Goal: Use online tool/utility: Use online tool/utility

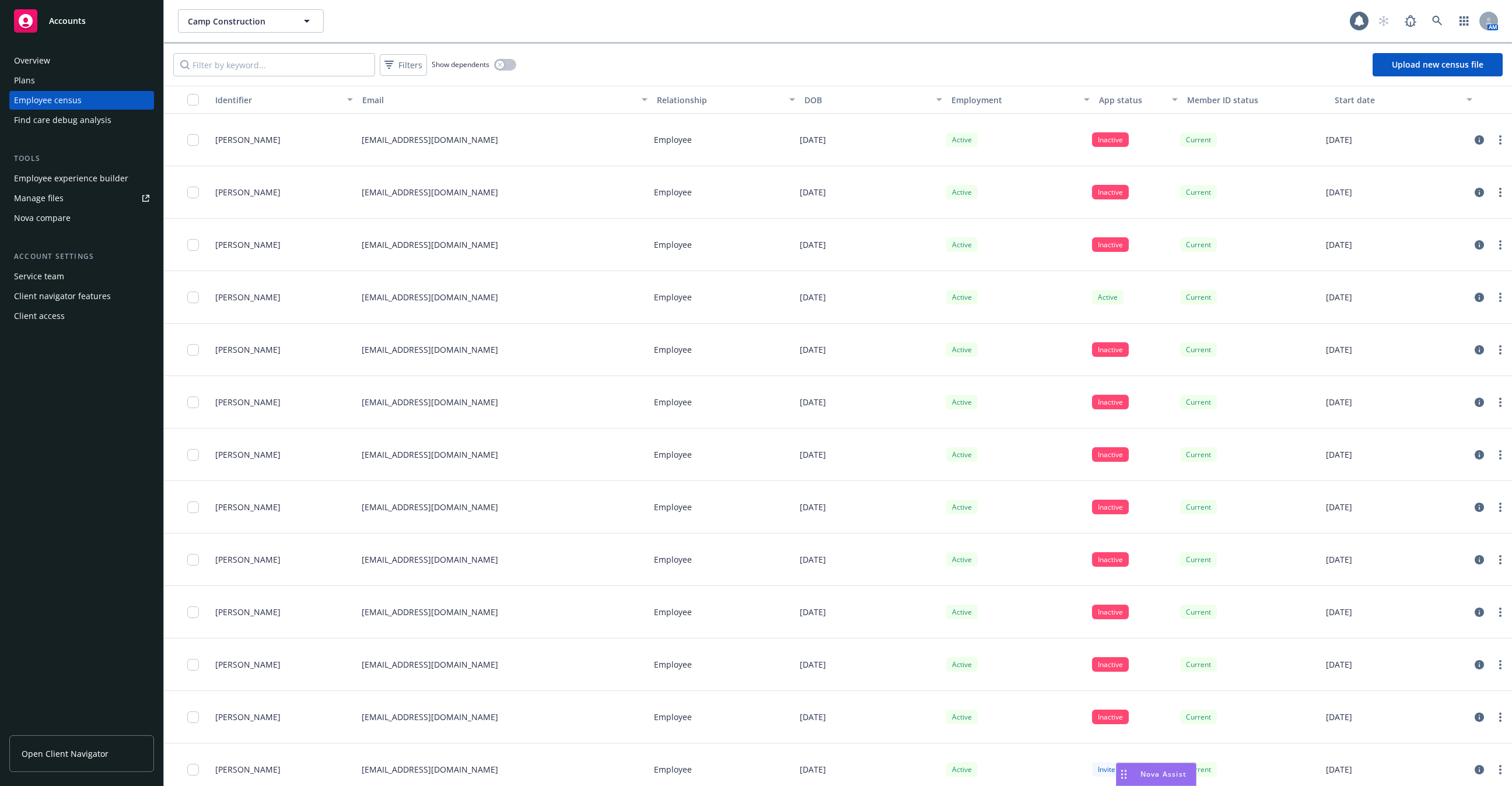
click at [1151, 771] on span "Nova Assist" at bounding box center [1164, 774] width 46 height 10
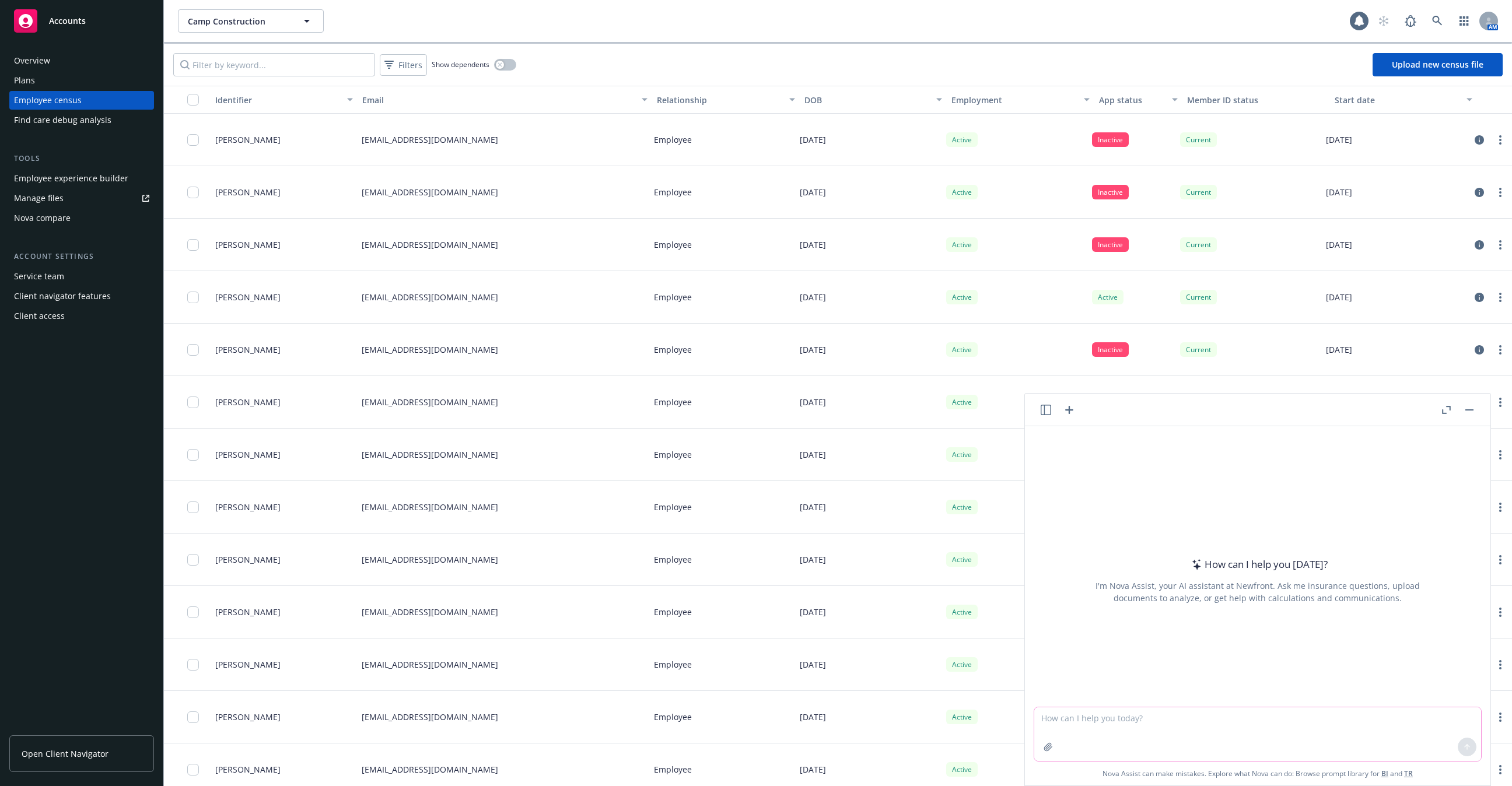
click at [1105, 740] on textarea at bounding box center [1258, 734] width 447 height 54
paste textarea "Automatic Installation into Powerpoint and Outlook Web Search capabilities Anal…"
type textarea "Summarize Automatic Installation into Powerpoint and Outlook Web Search capabil…"
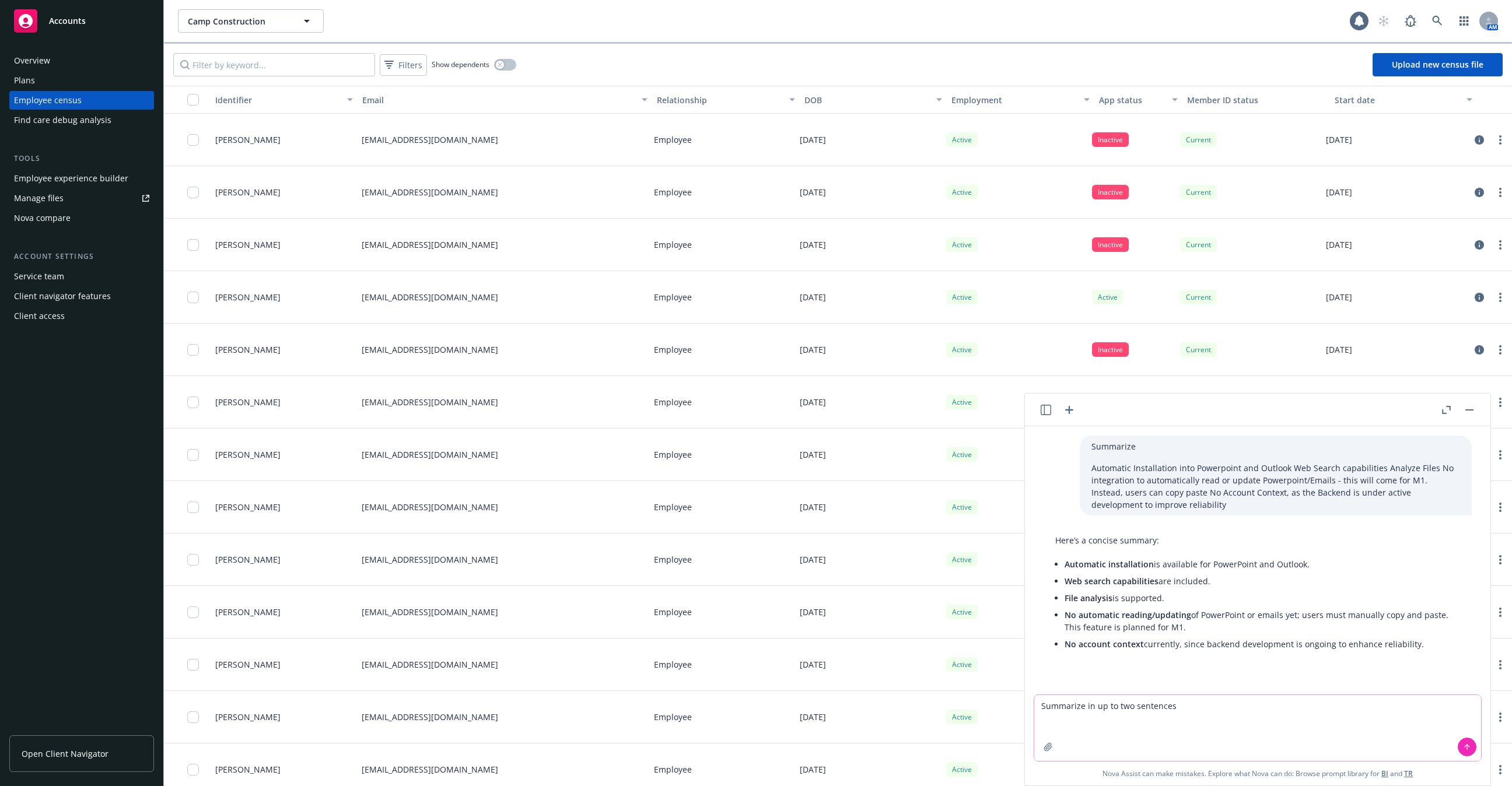
paste textarea "Automatic Installation into Powerpoint and Outlook Web Search capabilities Anal…"
type textarea "Summarize in up to two sentences Automatic Installation into Powerpoint and Out…"
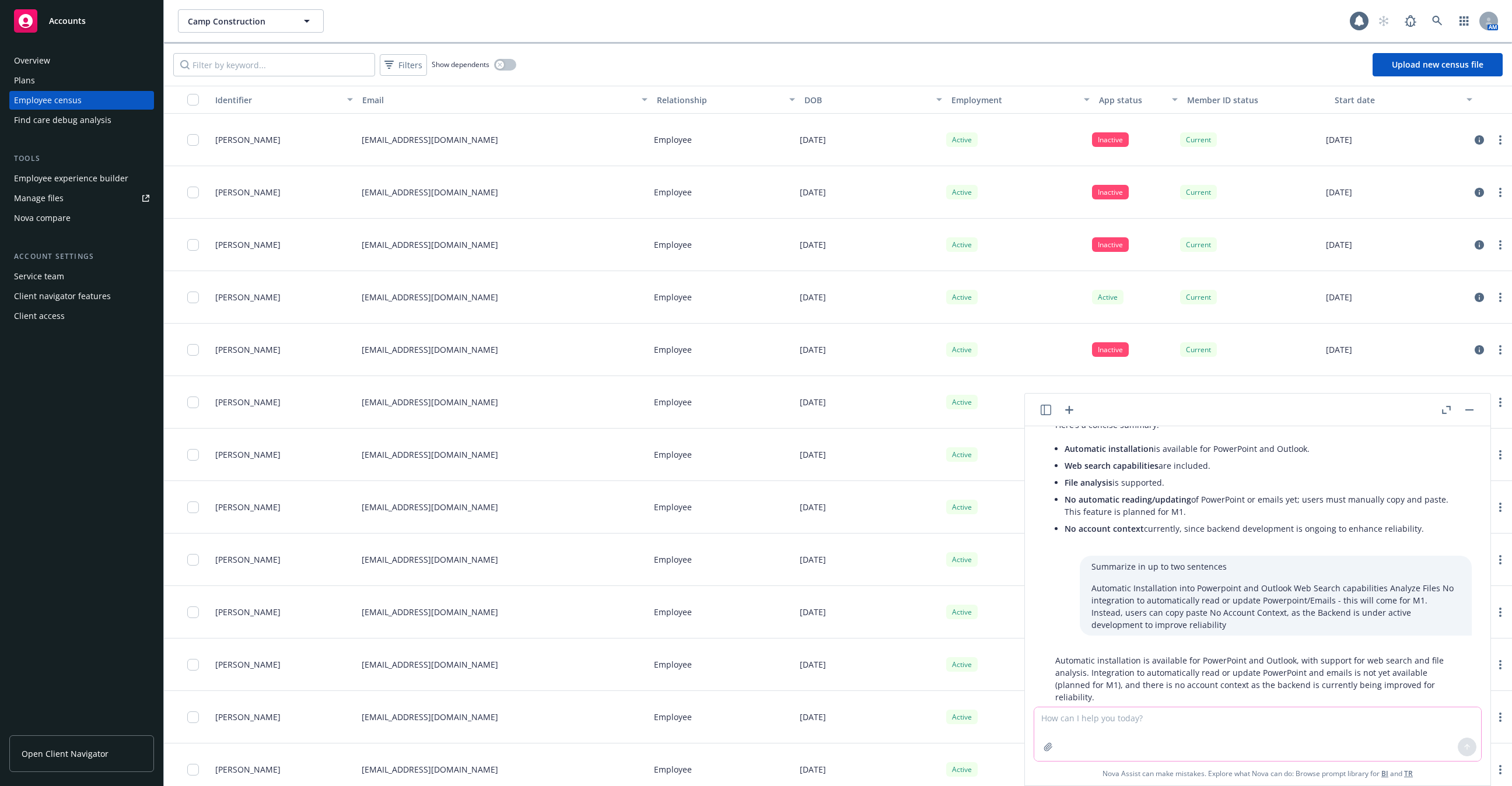
scroll to position [131, 0]
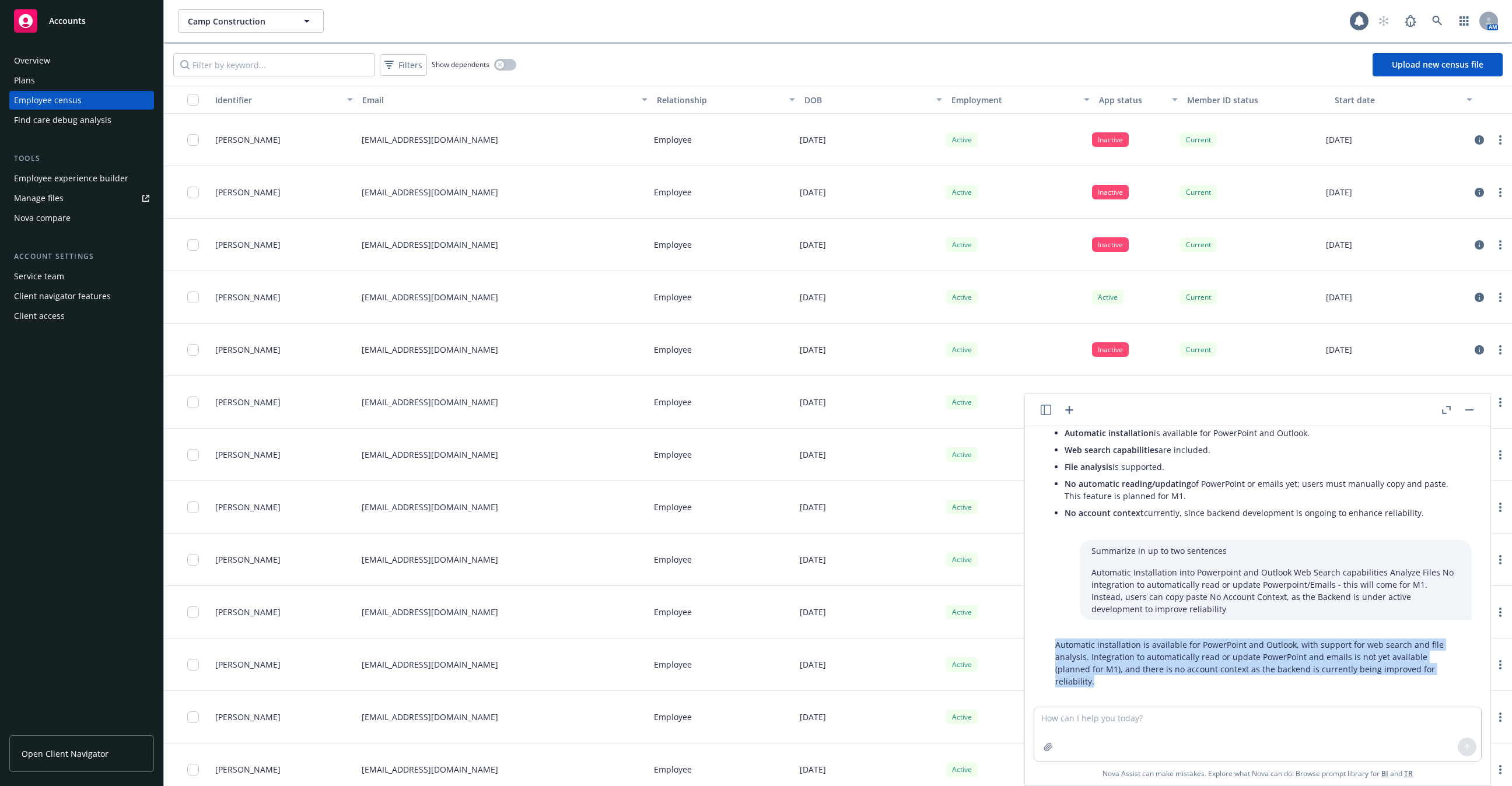
drag, startPoint x: 1057, startPoint y: 646, endPoint x: 1437, endPoint y: 667, distance: 380.6
click at [1437, 667] on p "Automatic installation is available for PowerPoint and Outlook, with support fo…" at bounding box center [1258, 663] width 405 height 49
copy p "Automatic installation is available for PowerPoint and Outlook, with support fo…"
click at [1098, 657] on p "Automatic installation is available for PowerPoint and Outlook, with support fo…" at bounding box center [1258, 663] width 405 height 49
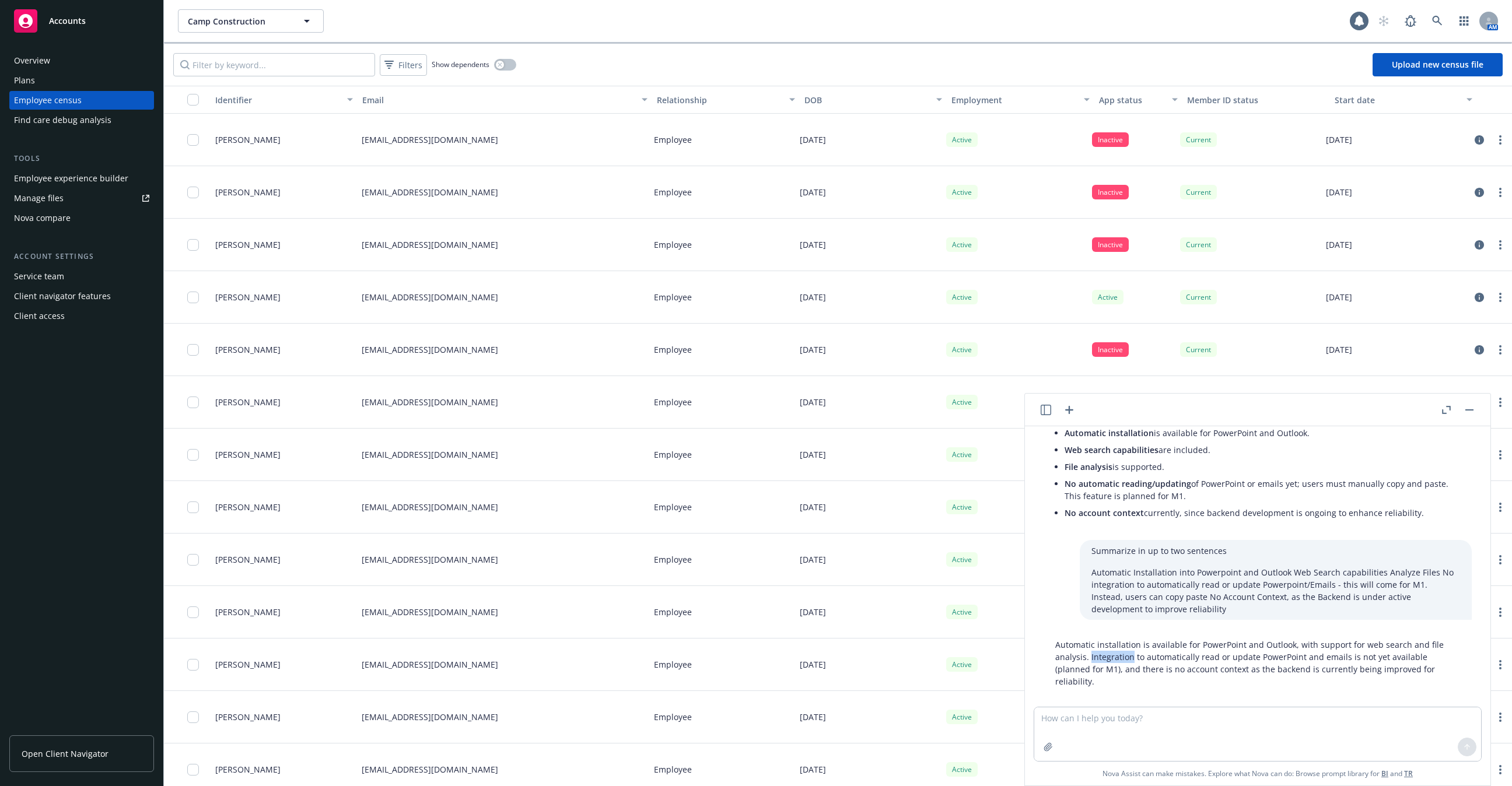
click at [1098, 657] on p "Automatic installation is available for PowerPoint and Outlook, with support fo…" at bounding box center [1258, 663] width 405 height 49
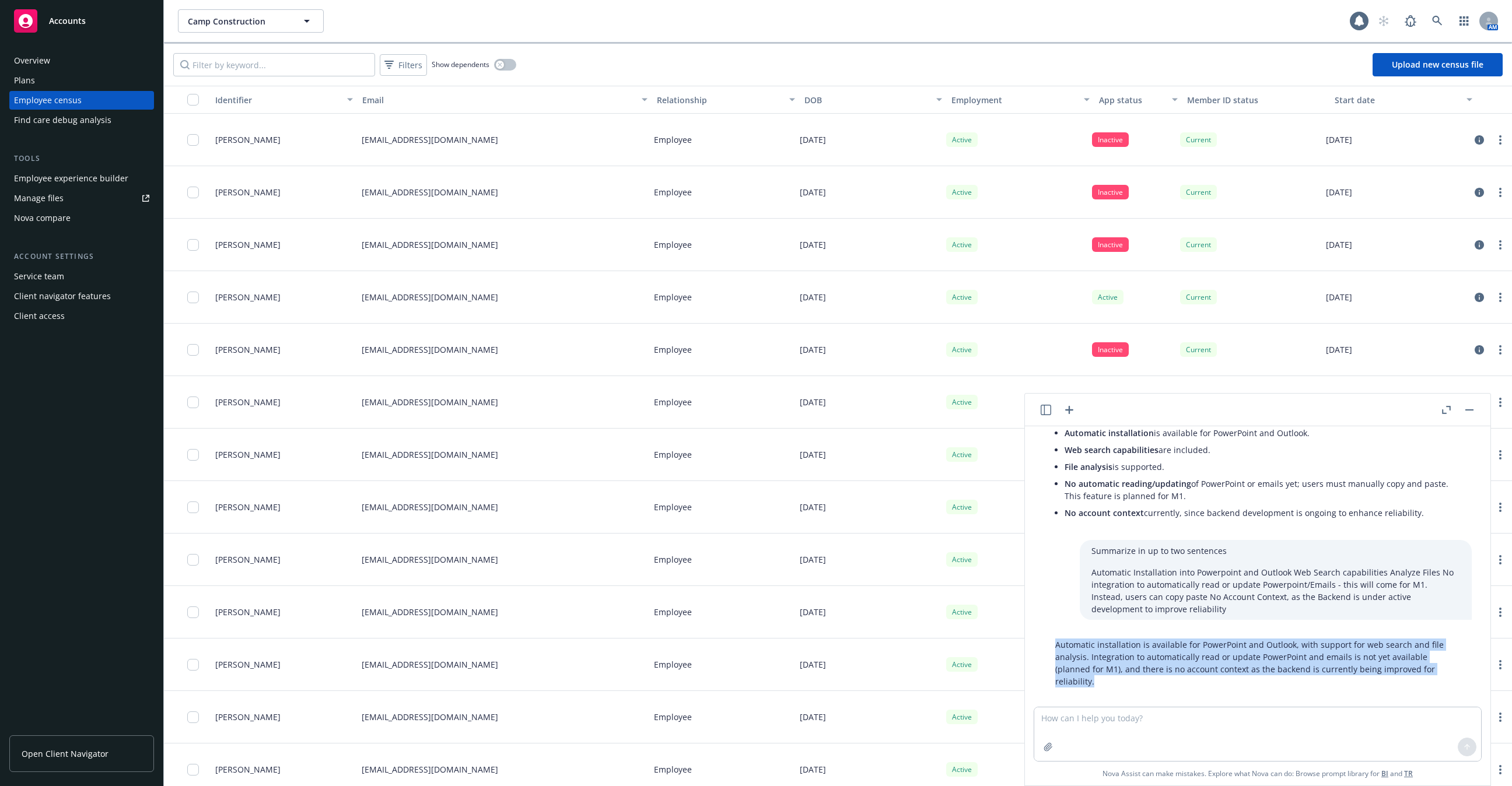
click at [1098, 657] on p "Automatic installation is available for PowerPoint and Outlook, with support fo…" at bounding box center [1258, 663] width 405 height 49
